Goal: Task Accomplishment & Management: Use online tool/utility

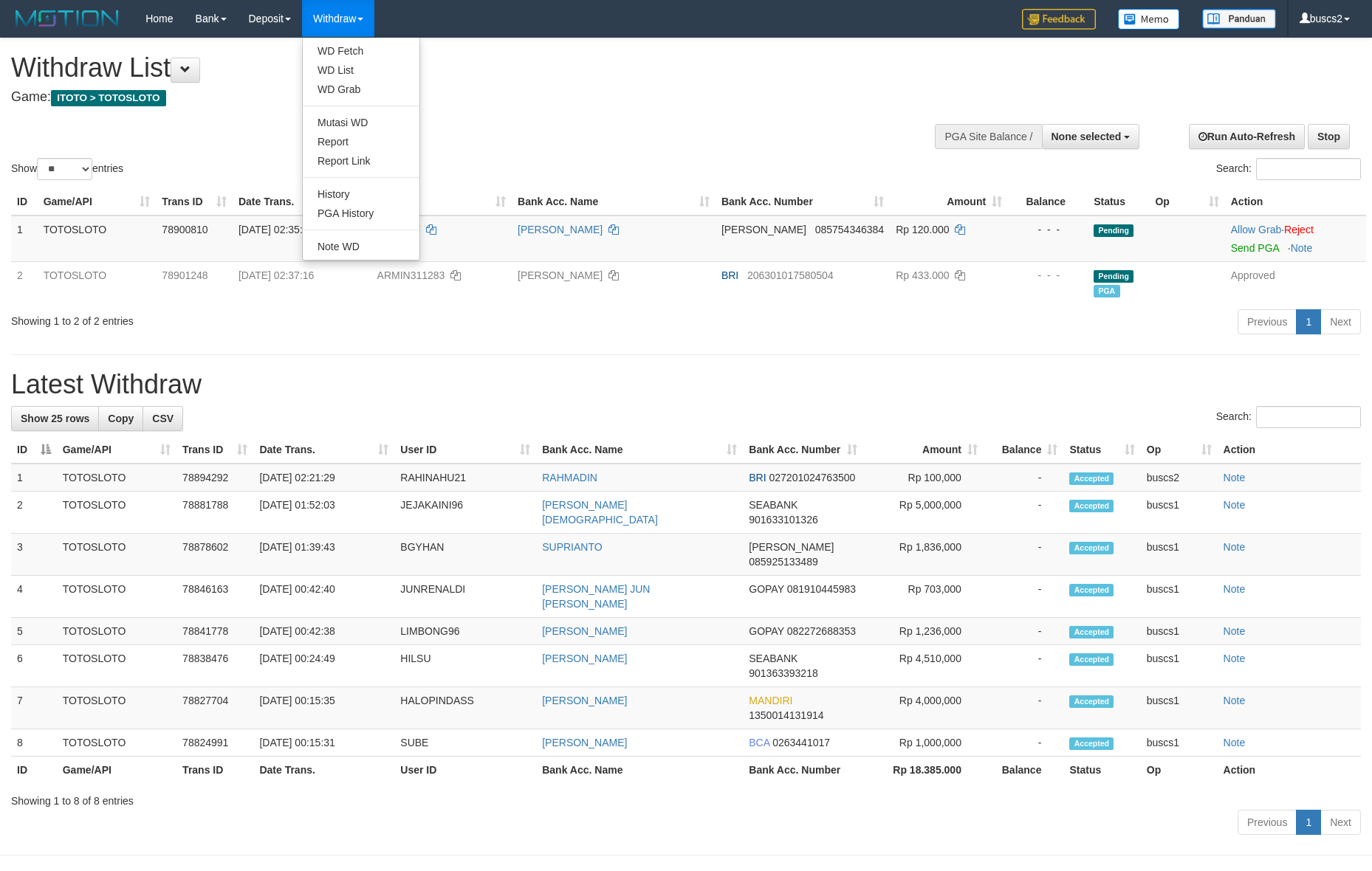
select select
select select "**"
click at [362, 53] on link "WD Fetch" at bounding box center [361, 51] width 116 height 19
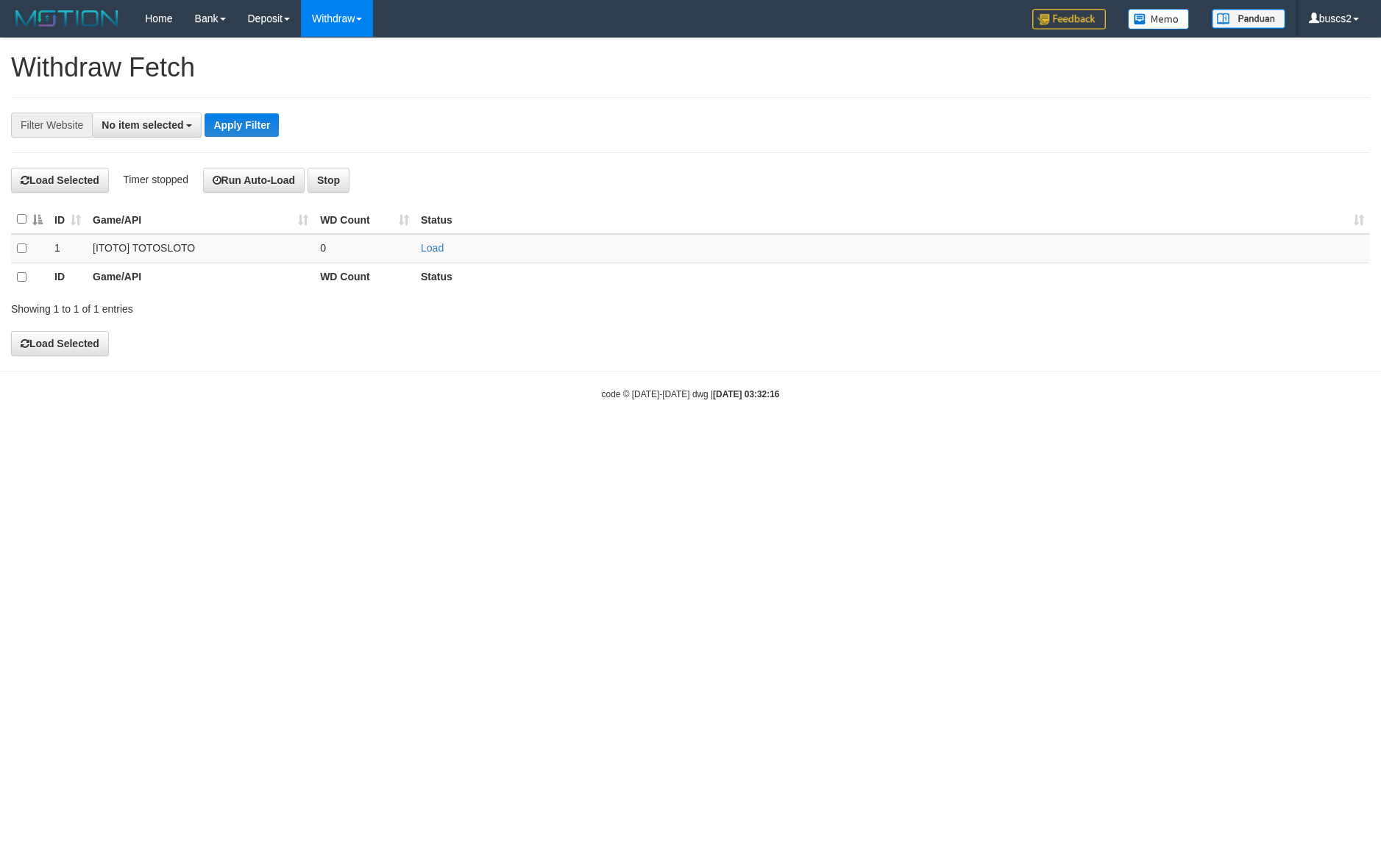
select select
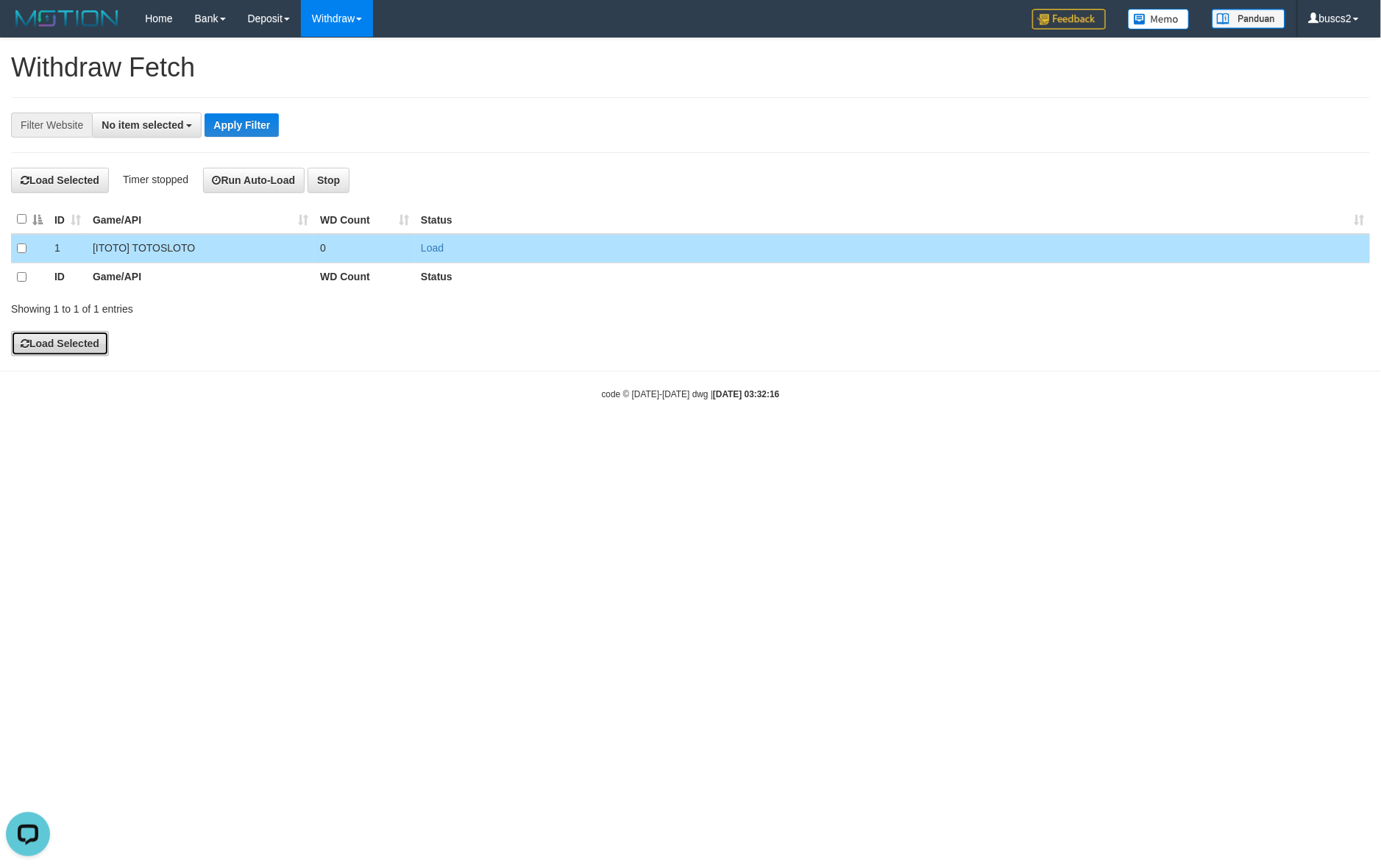
click at [50, 340] on button "Load Selected" at bounding box center [60, 343] width 98 height 25
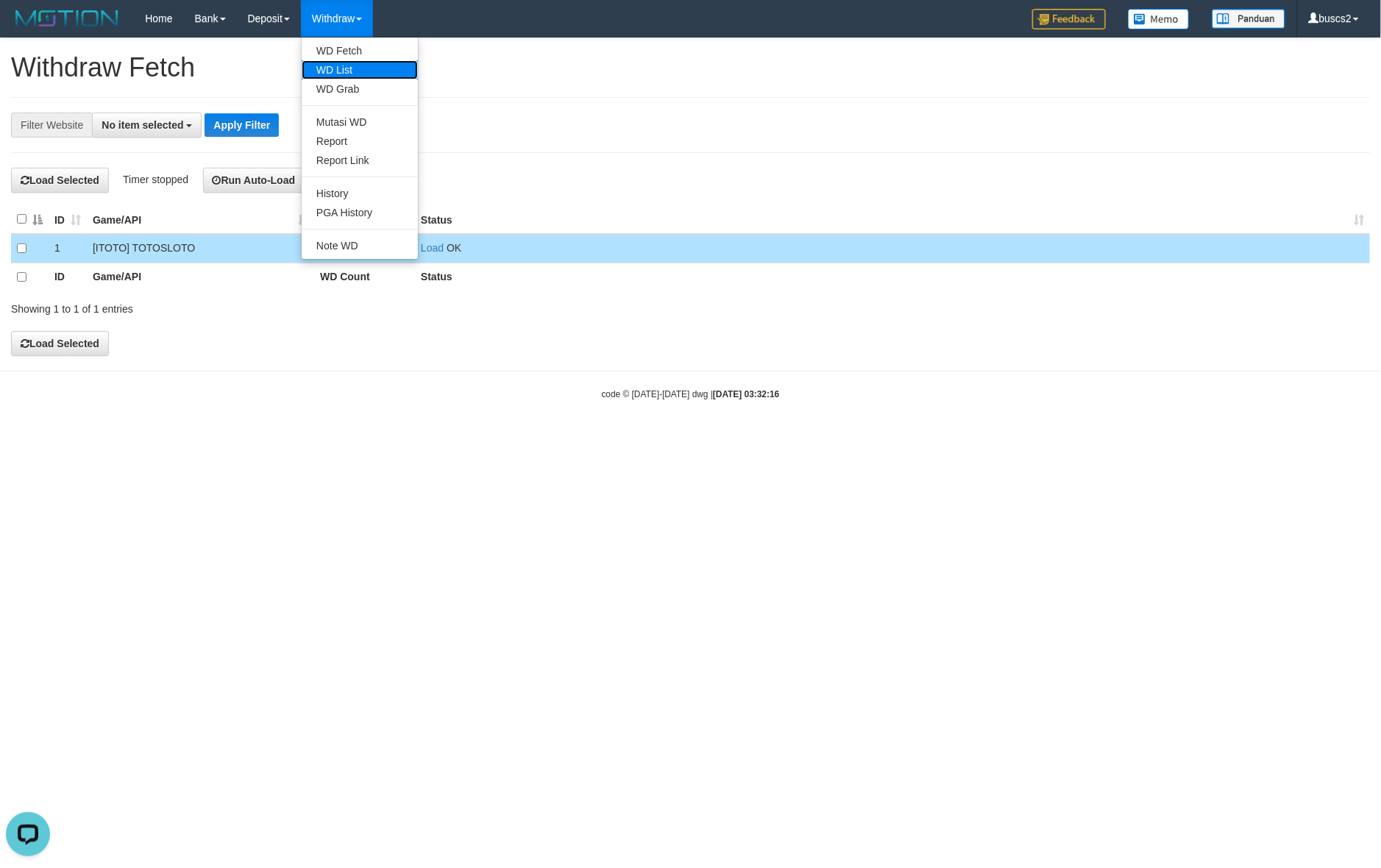
click at [336, 74] on link "WD List" at bounding box center [359, 70] width 116 height 19
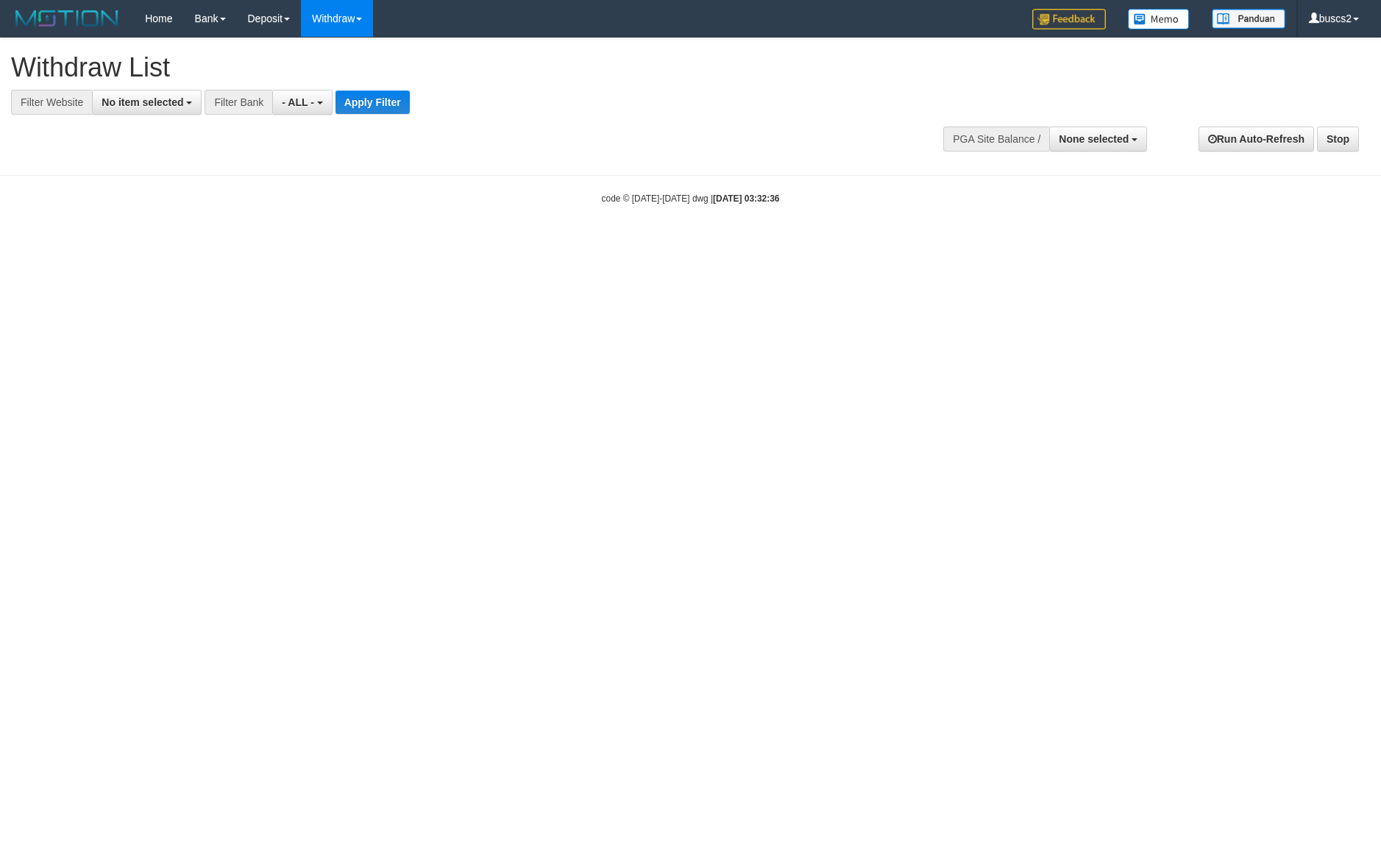
select select
click at [107, 98] on span "No item selected" at bounding box center [143, 102] width 82 height 12
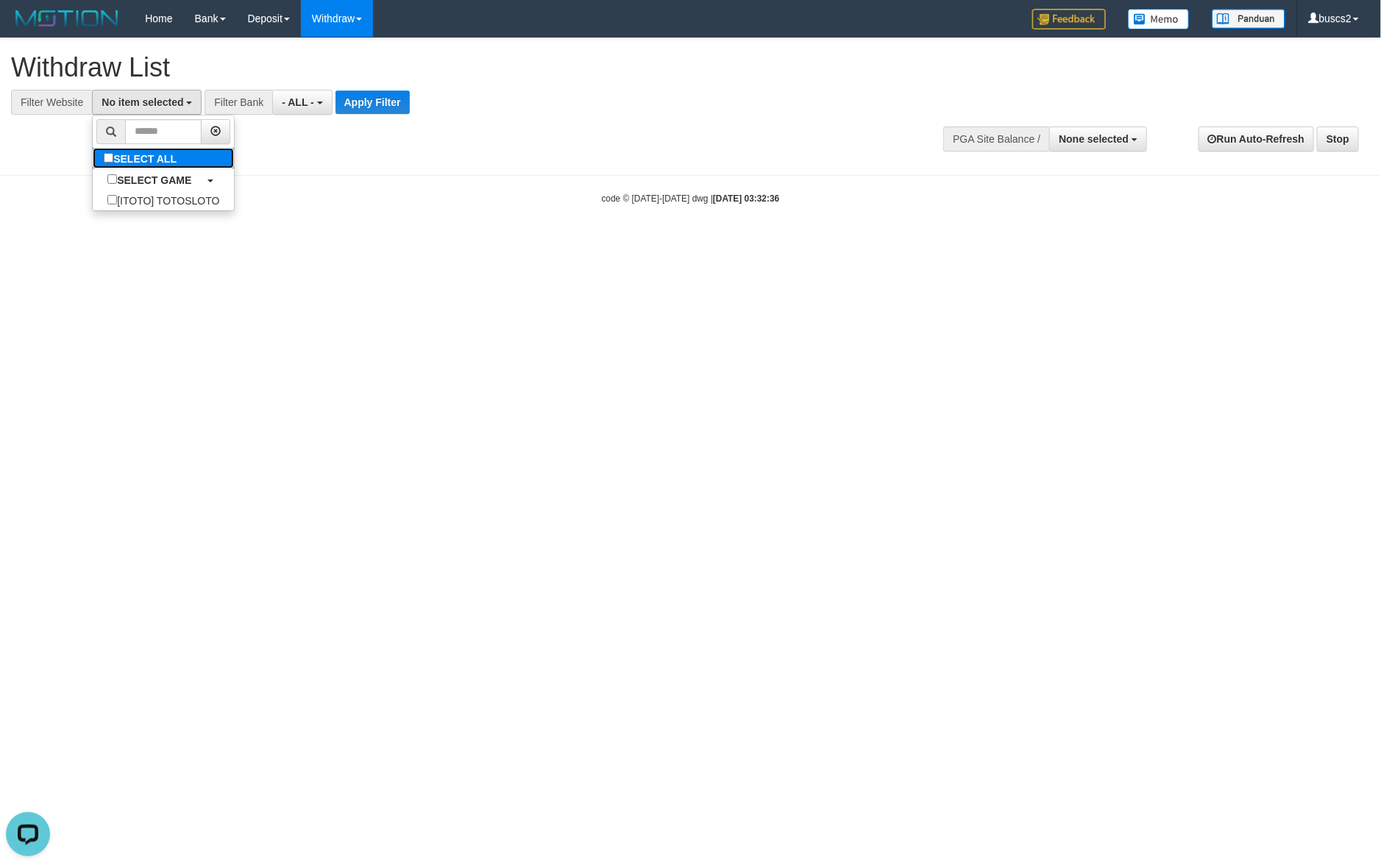
click at [140, 163] on label "SELECT ALL" at bounding box center [143, 158] width 99 height 20
select select "****"
click at [385, 102] on button "Apply Filter" at bounding box center [394, 102] width 74 height 24
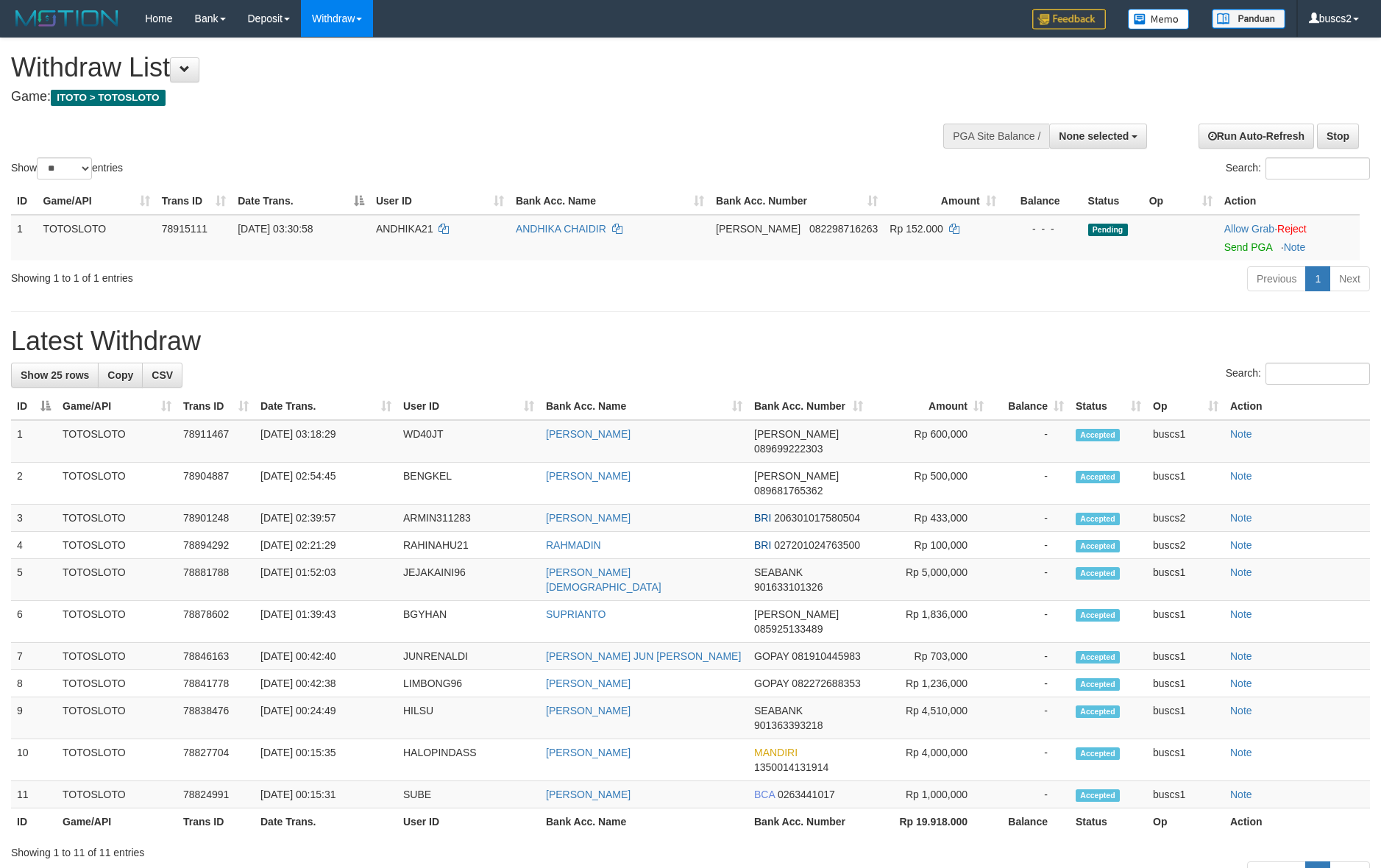
select select
select select "**"
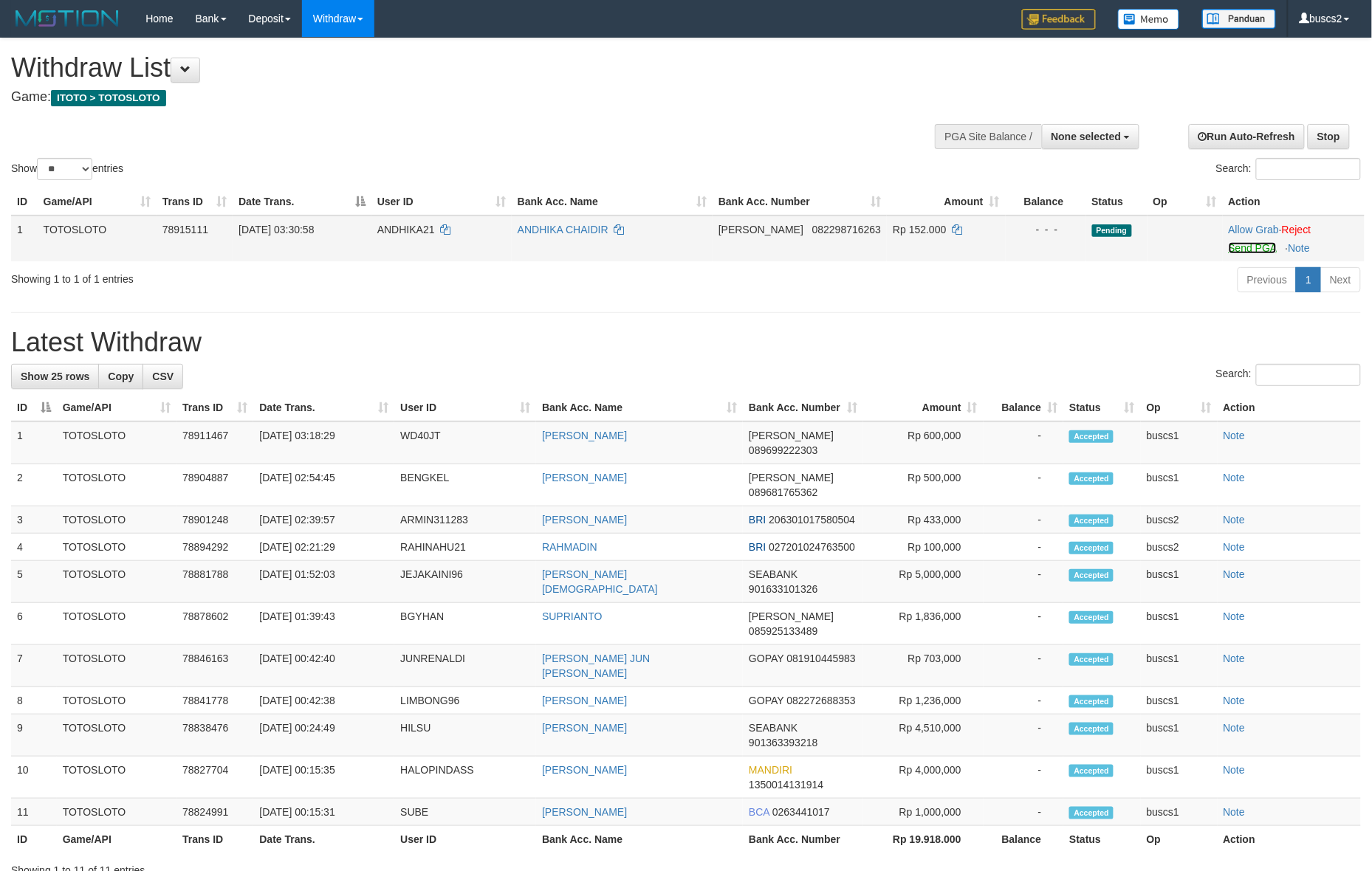
click at [1234, 249] on link "Send PGA" at bounding box center [1253, 248] width 48 height 12
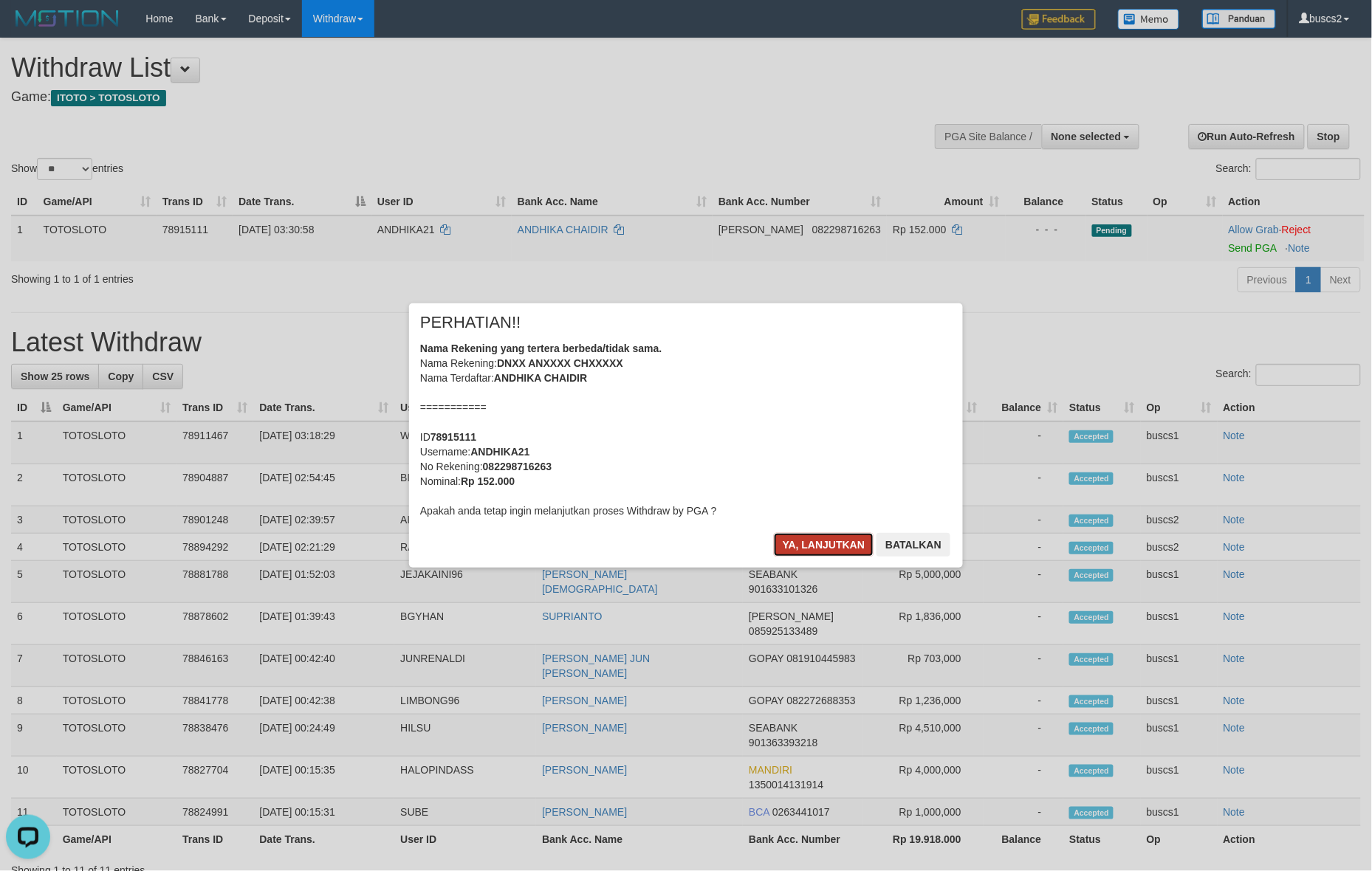
click at [806, 546] on button "Ya, lanjutkan" at bounding box center [823, 545] width 100 height 24
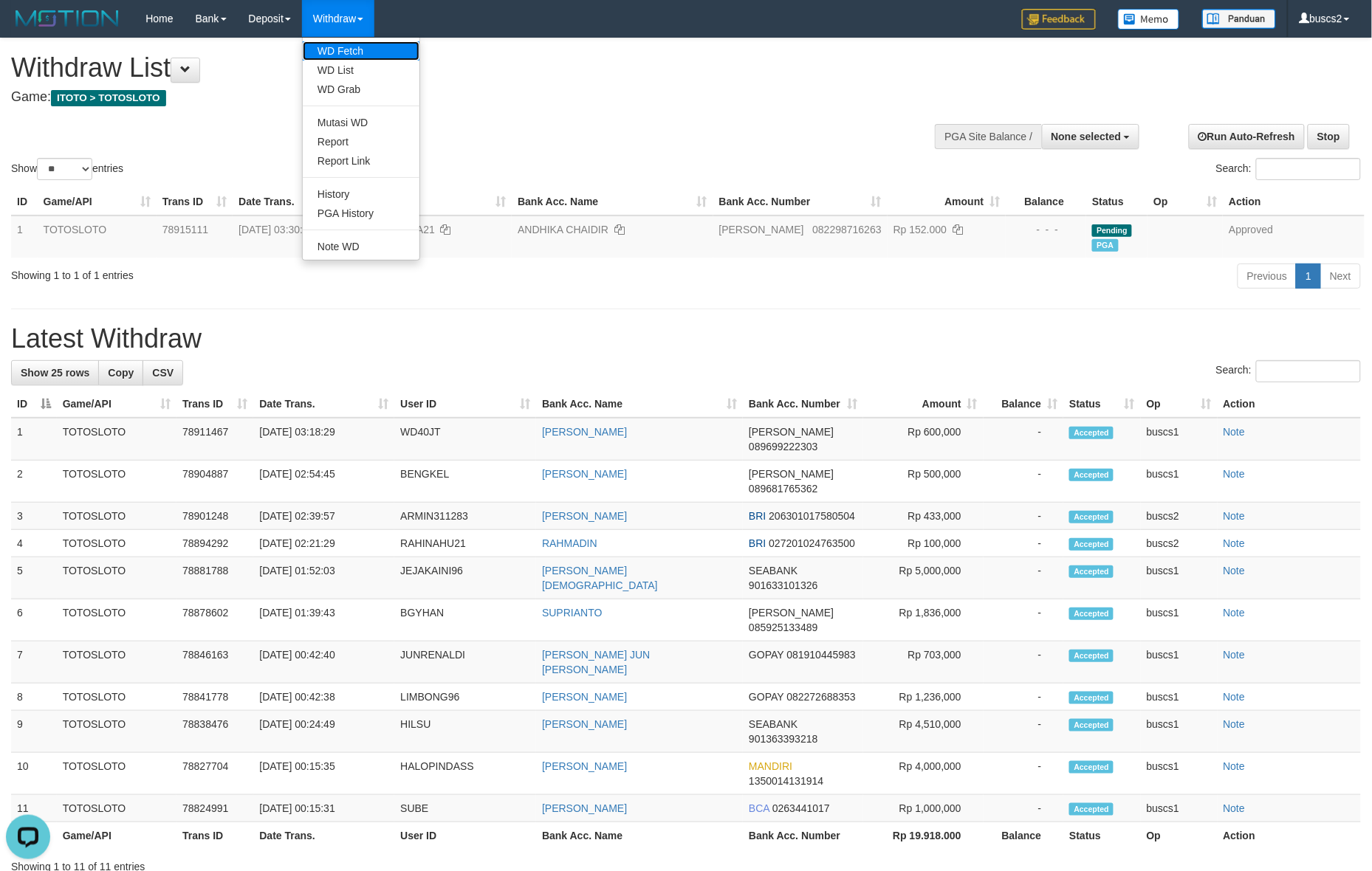
click at [333, 51] on link "WD Fetch" at bounding box center [361, 51] width 116 height 19
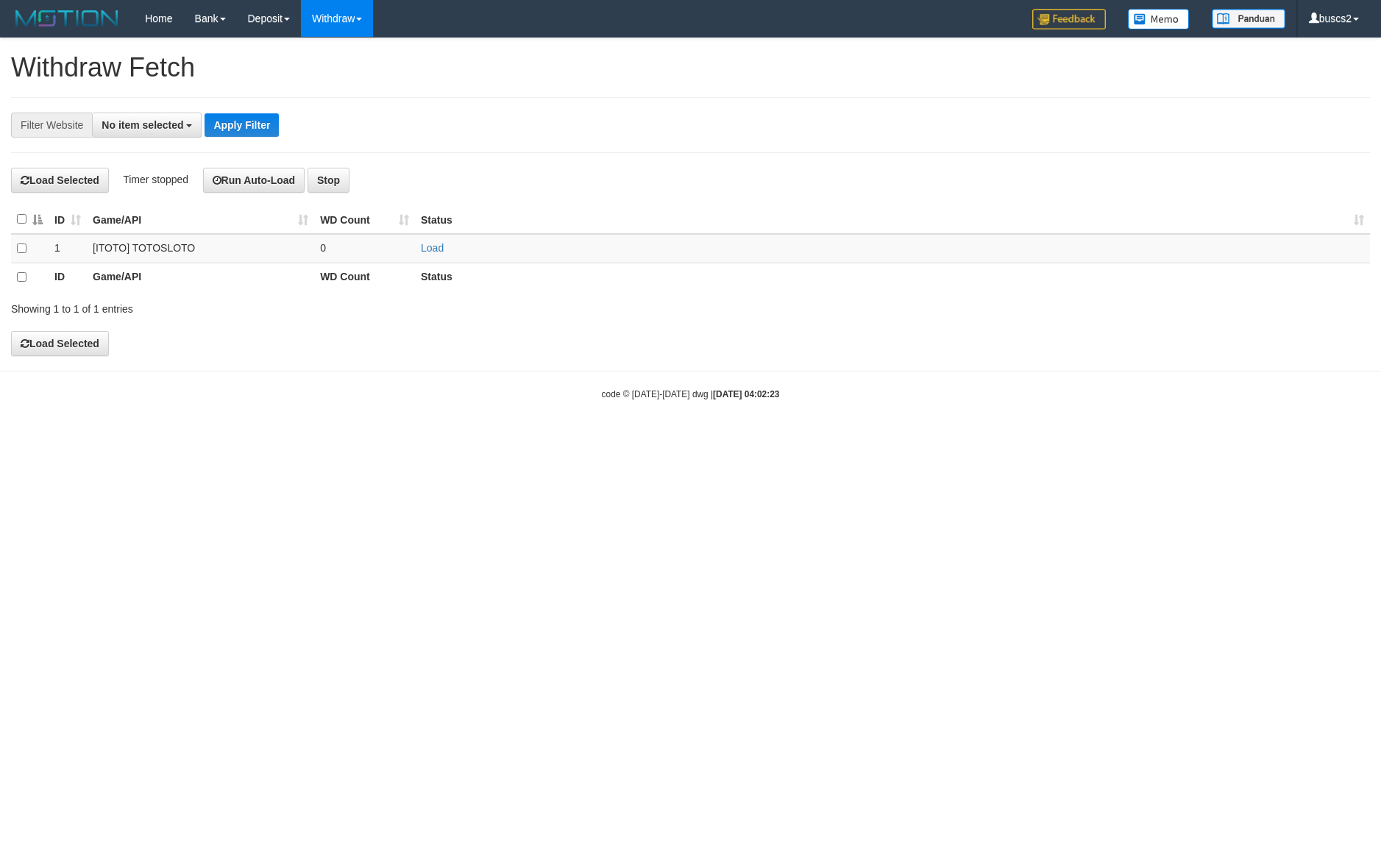
select select
click at [26, 251] on td at bounding box center [30, 248] width 38 height 29
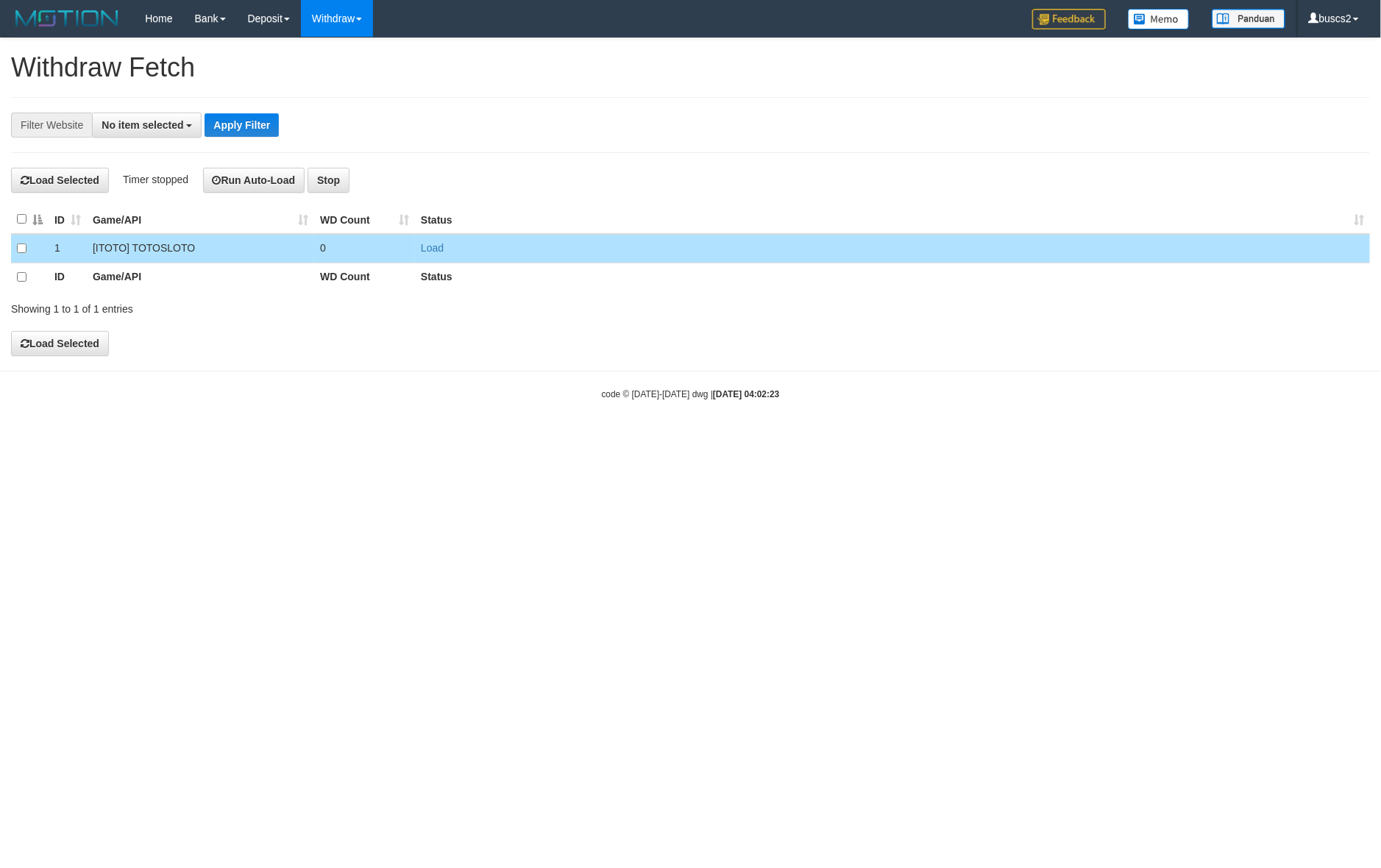
click at [44, 359] on body "Toggle navigation Home Bank Account List Load By Website Group [ITOTO] TOTOSLOT…" at bounding box center [690, 218] width 1381 height 438
click at [41, 343] on button "Load Selected" at bounding box center [60, 343] width 98 height 25
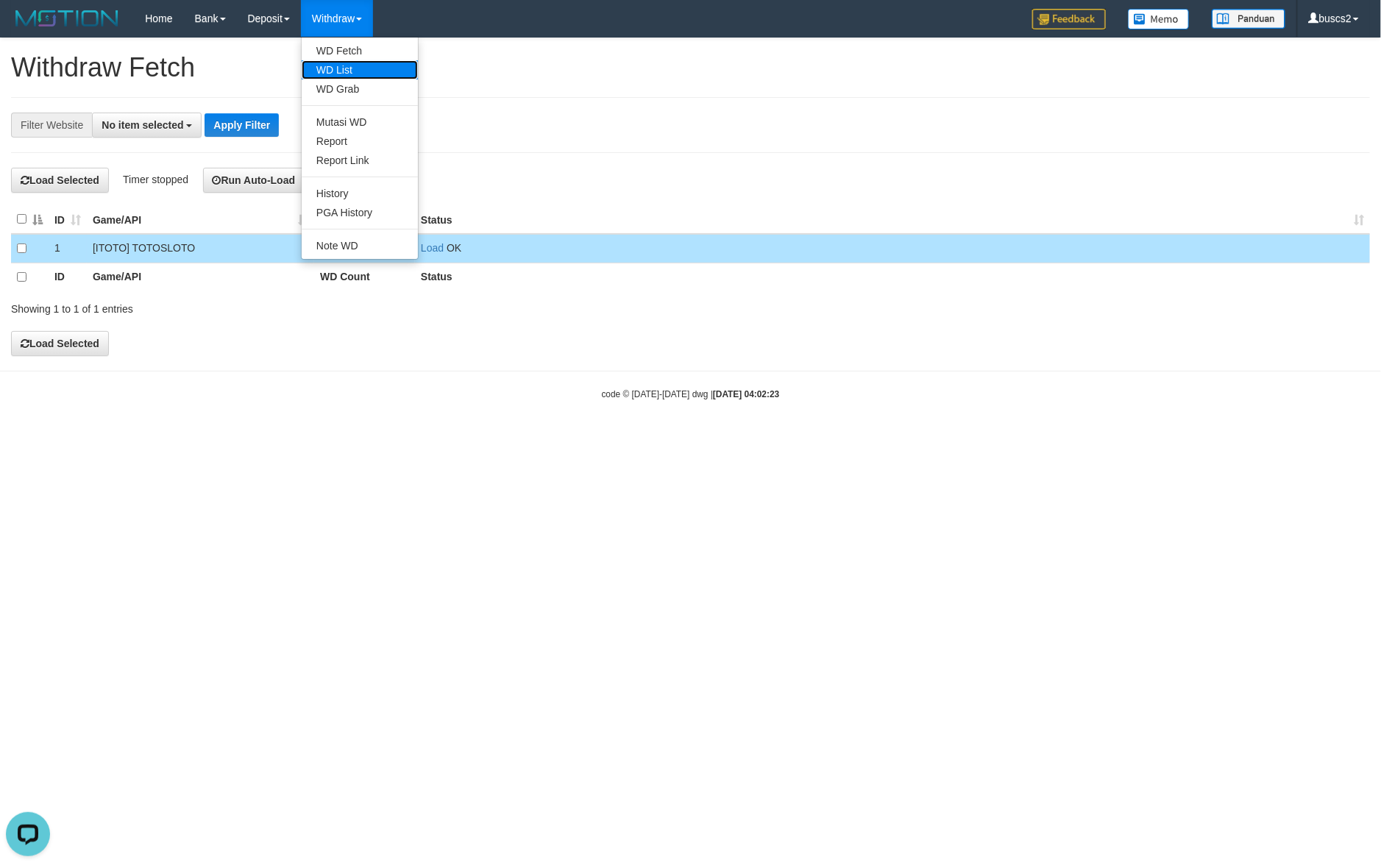
click at [323, 72] on link "WD List" at bounding box center [359, 70] width 116 height 19
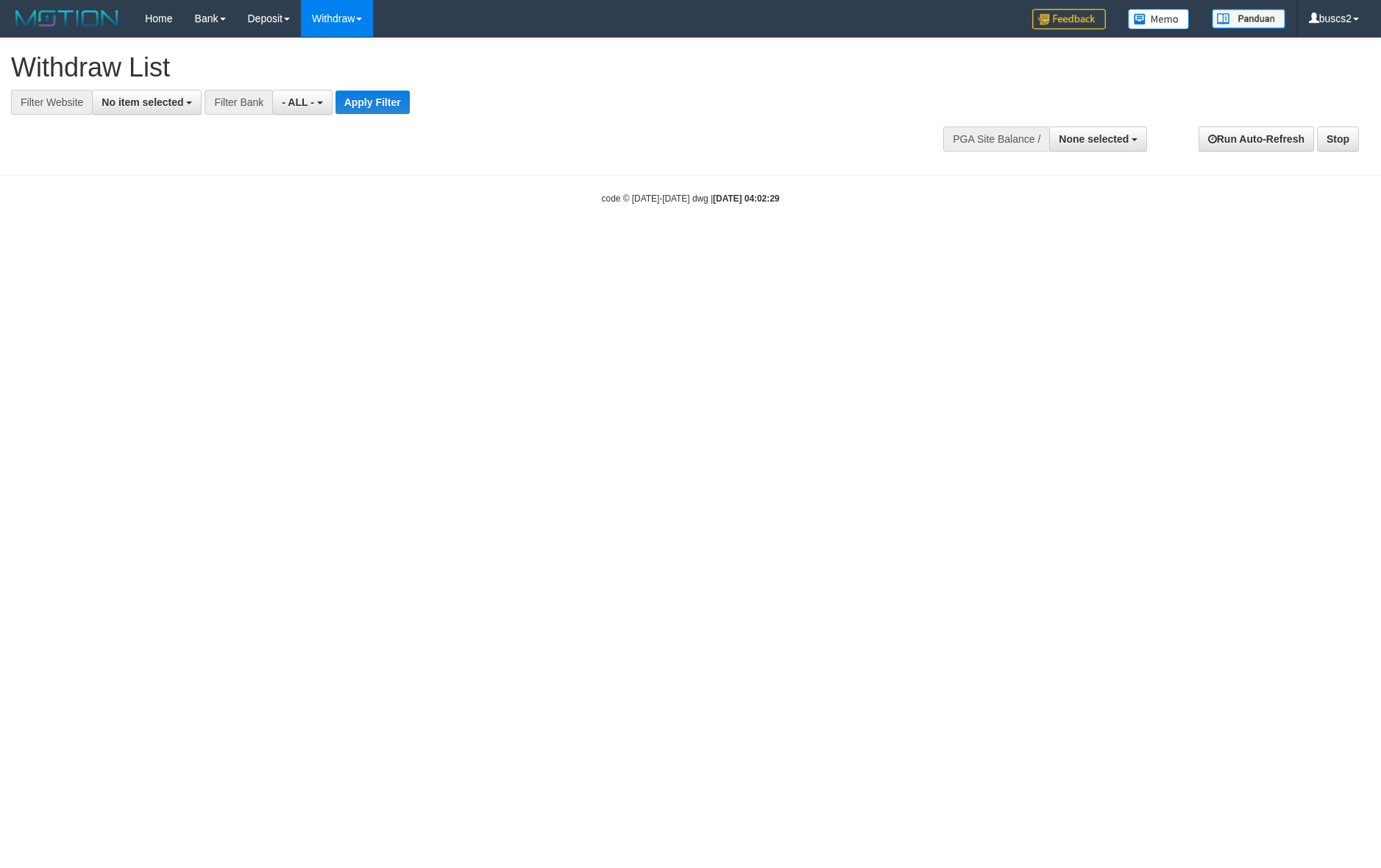
select select
click at [119, 98] on span "No item selected" at bounding box center [143, 102] width 82 height 12
click at [104, 149] on label "SELECT ALL" at bounding box center [143, 158] width 99 height 20
select select "****"
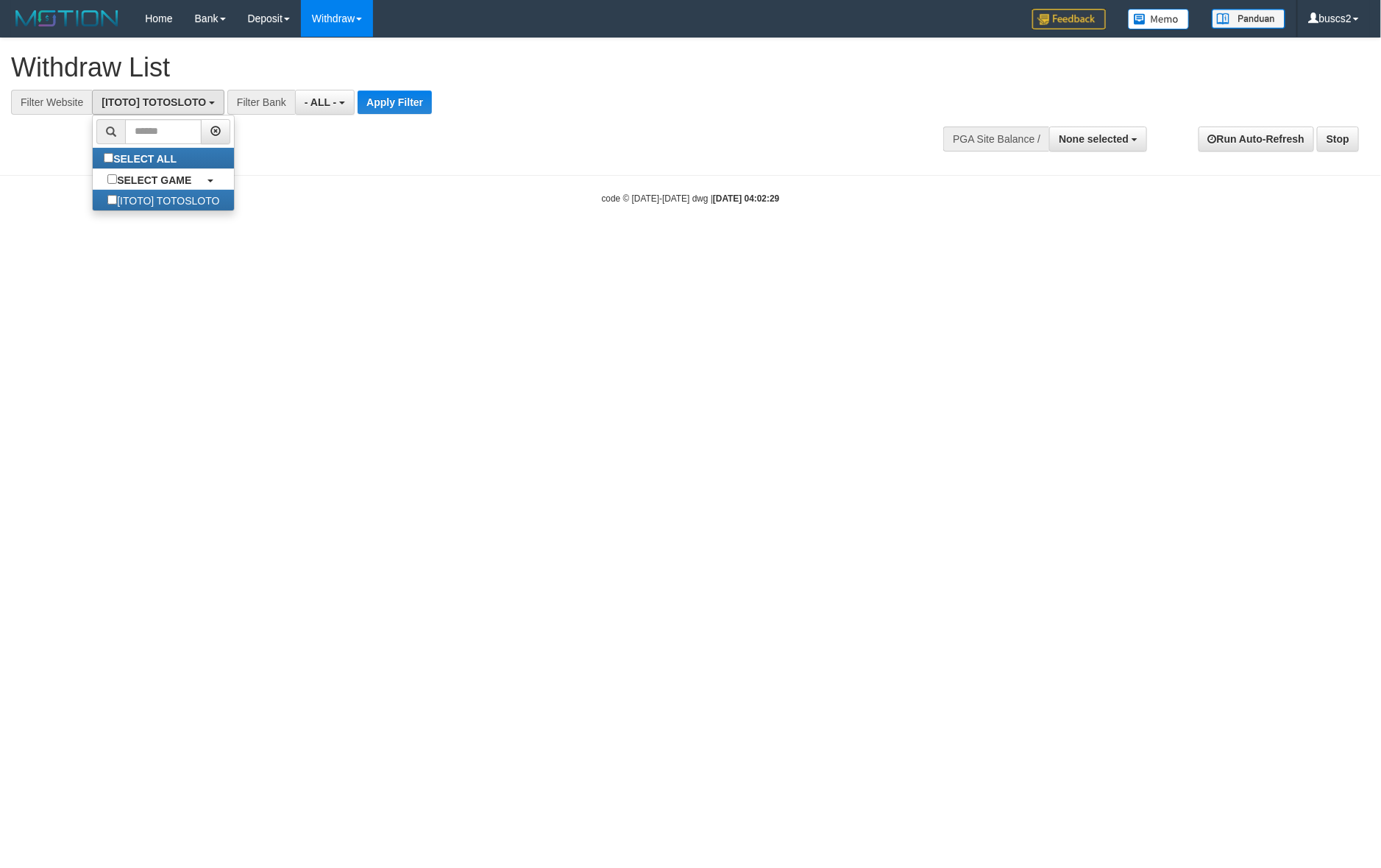
scroll to position [13, 0]
click at [371, 97] on button "Apply Filter" at bounding box center [394, 102] width 74 height 24
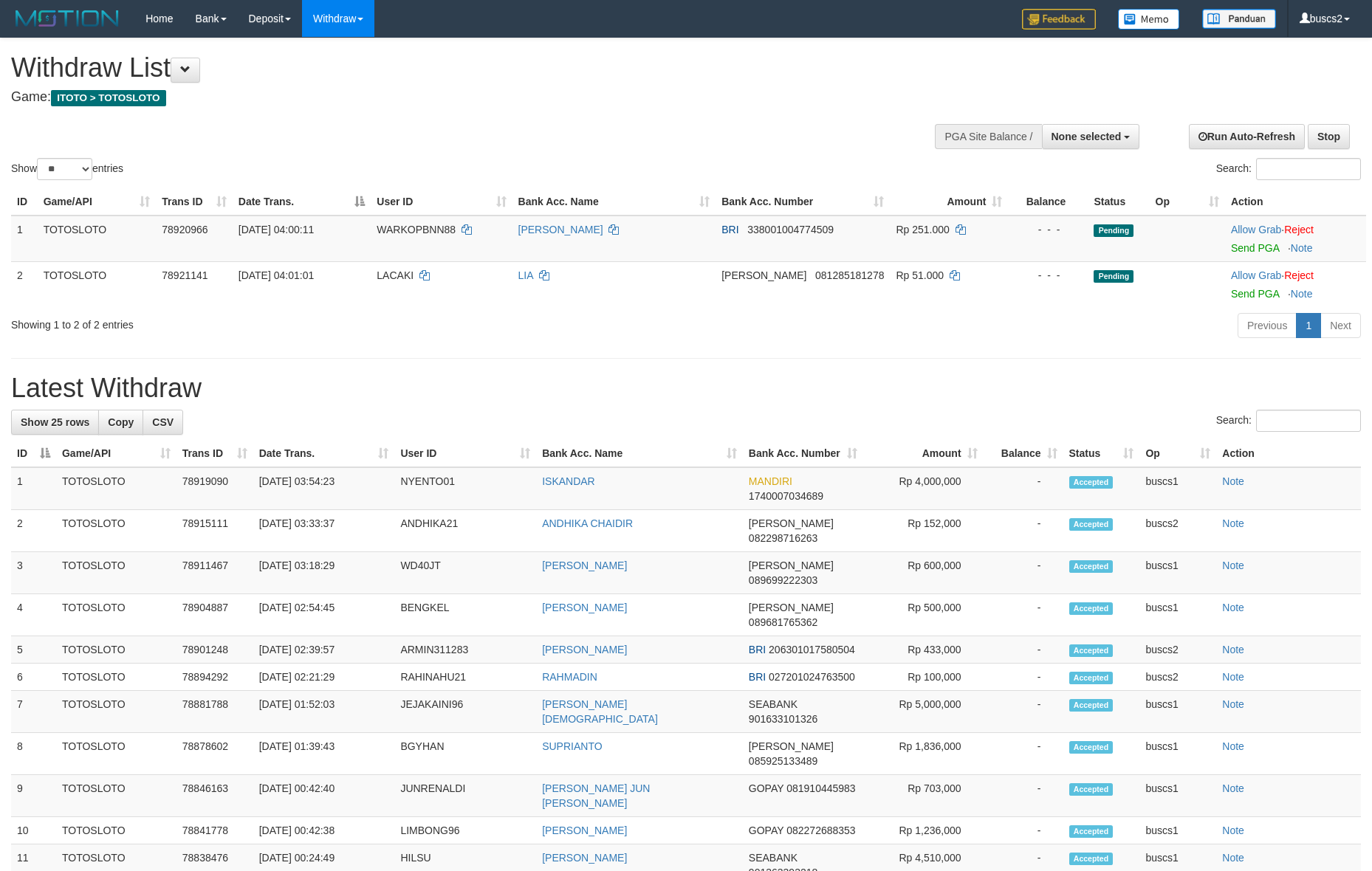
select select
select select "**"
click at [1245, 248] on link "Send PGA" at bounding box center [1255, 248] width 48 height 12
